Goal: Information Seeking & Learning: Learn about a topic

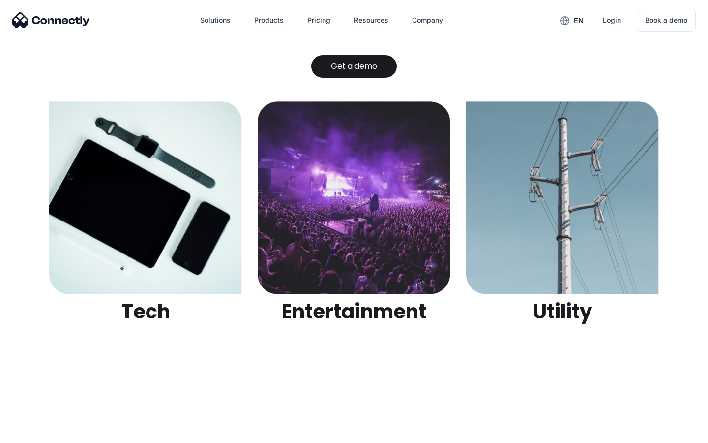
scroll to position [3103, 0]
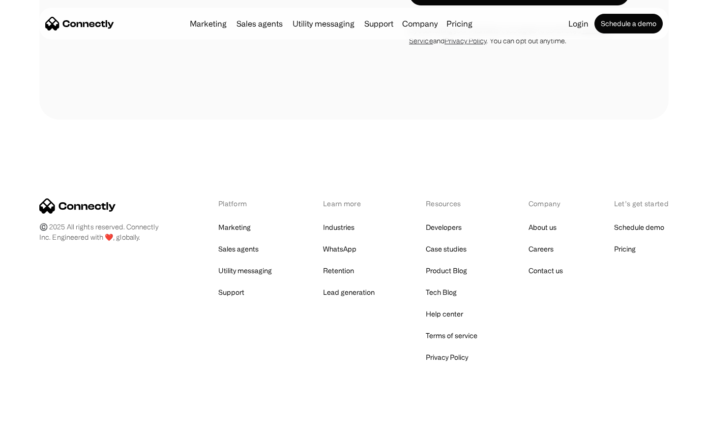
scroll to position [1044, 0]
